Goal: Use online tool/utility

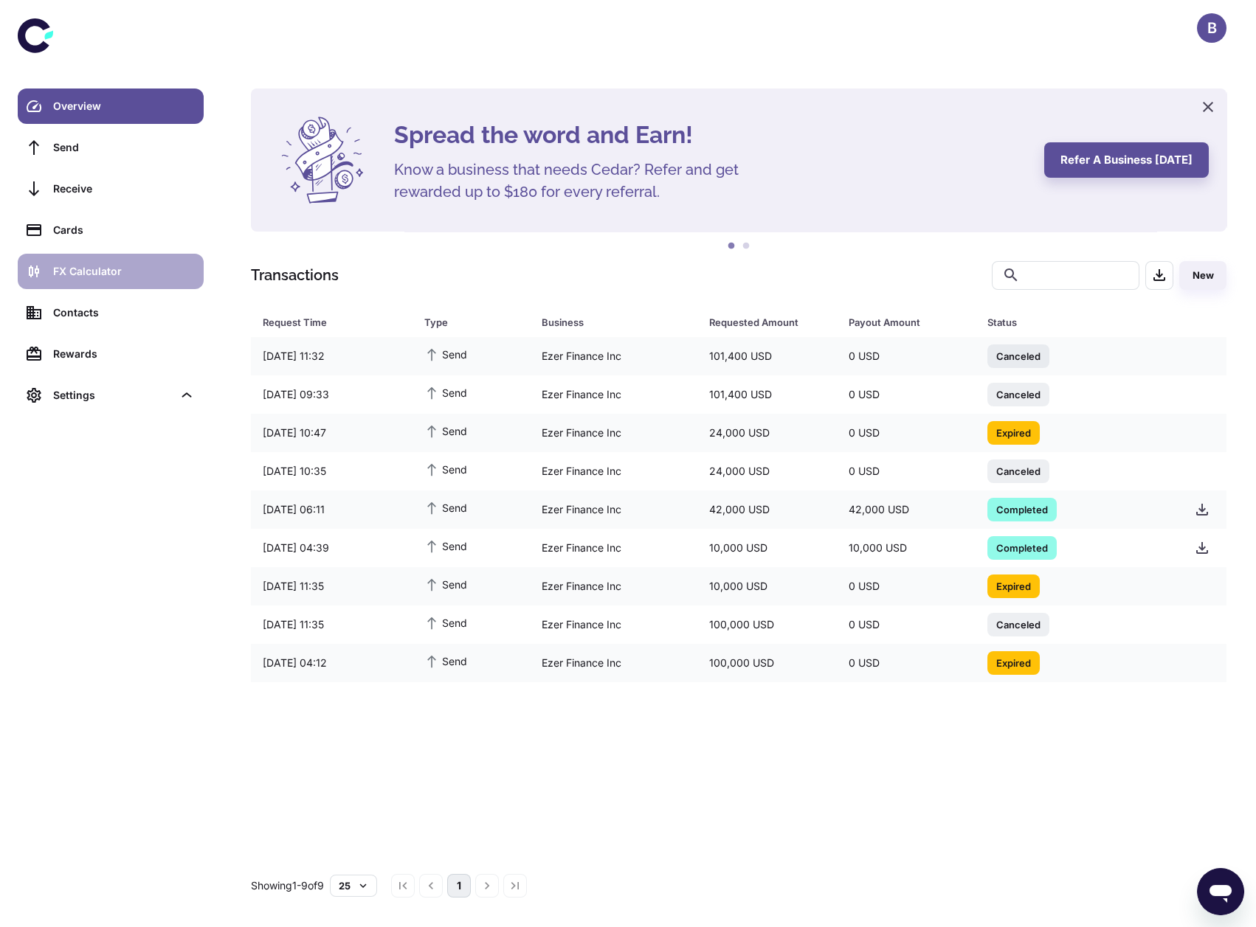
click at [154, 266] on div "FX Calculator" at bounding box center [124, 271] width 142 height 16
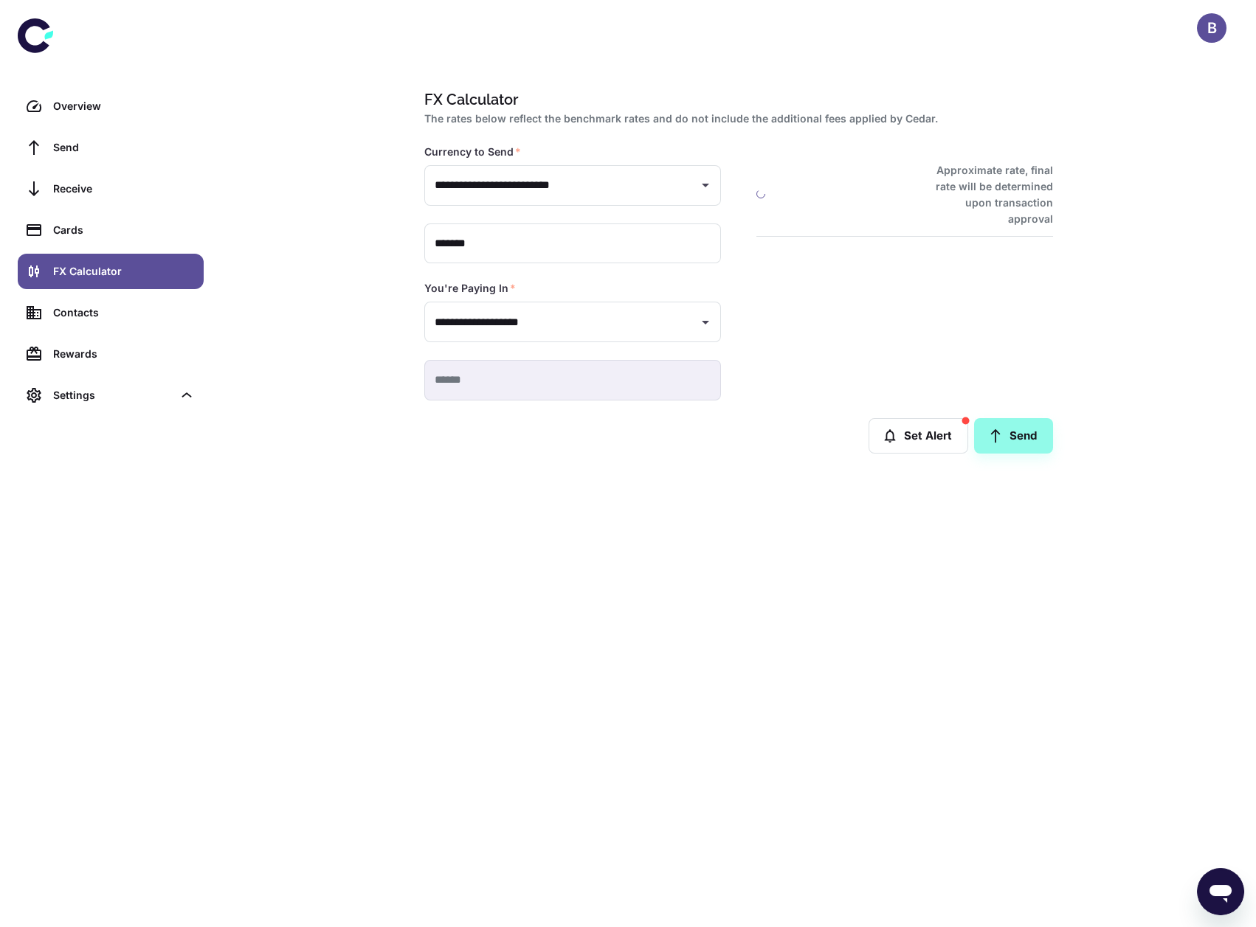
type input "**********"
